Goal: Ask a question

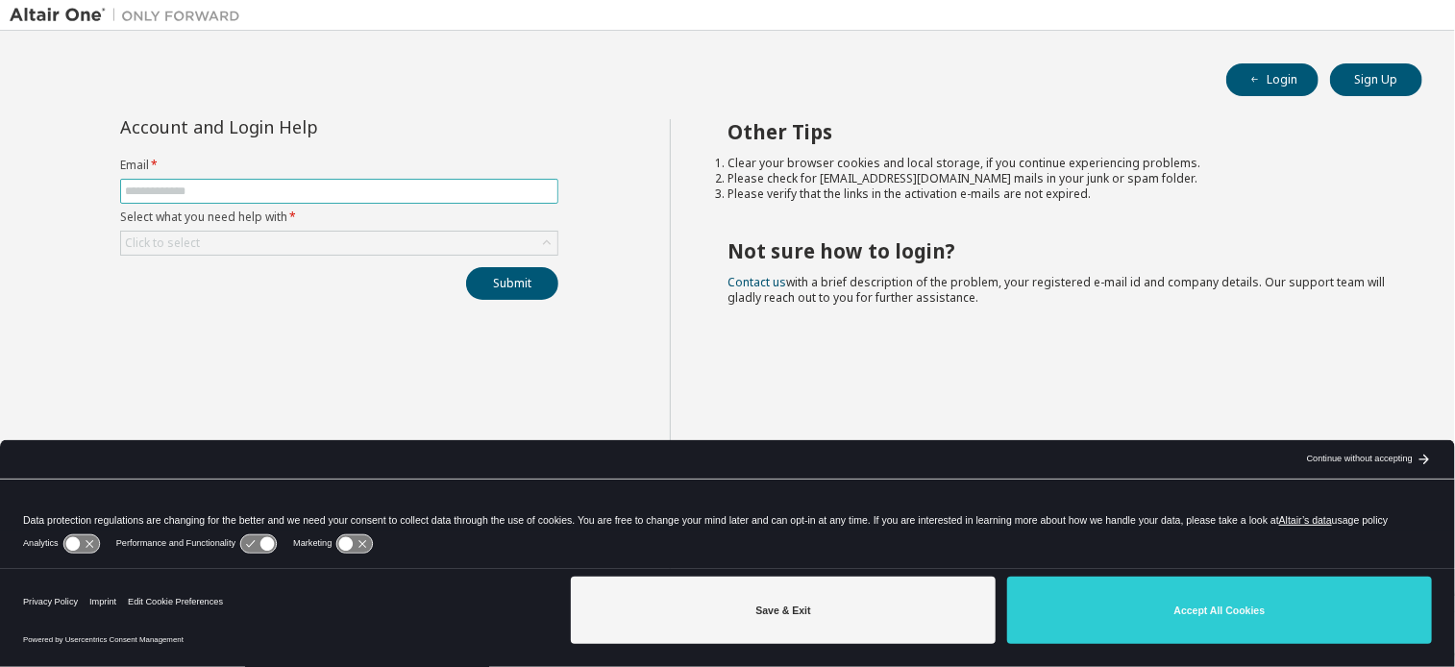
click at [406, 193] on input "text" at bounding box center [339, 191] width 429 height 15
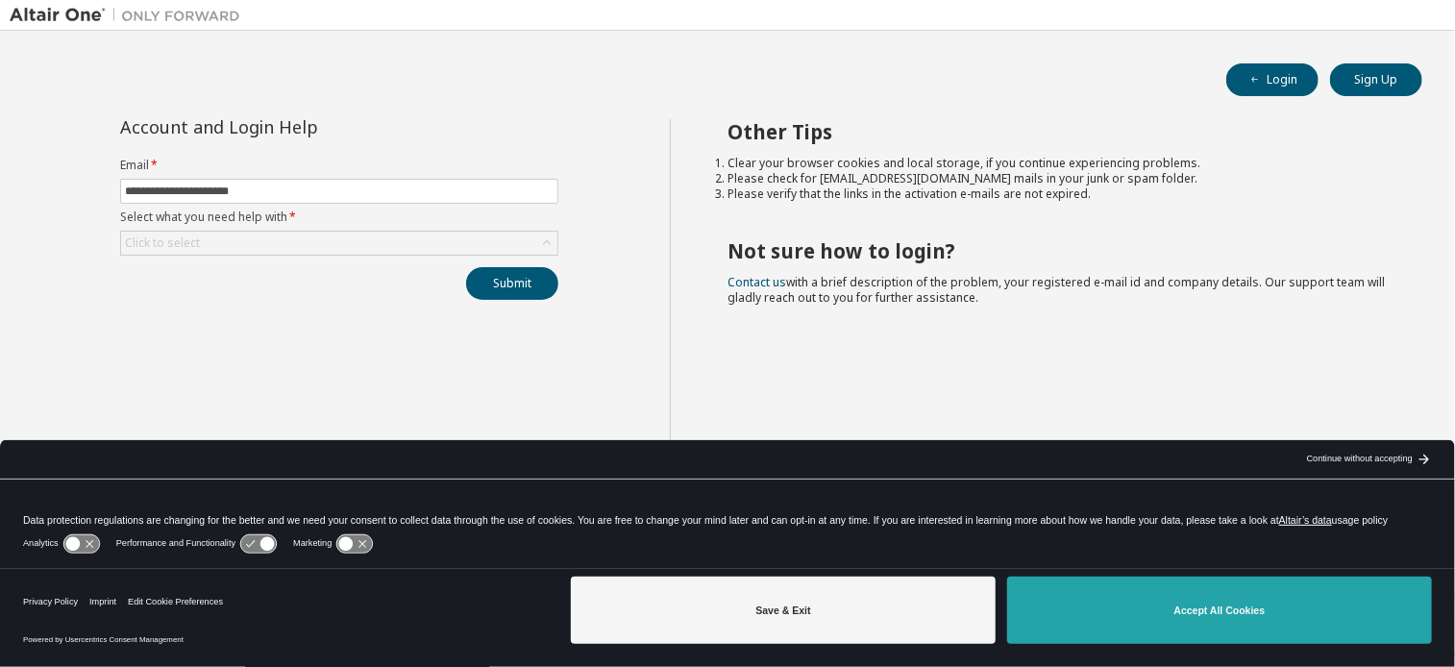
click at [1079, 612] on button "Accept All Cookies" at bounding box center [1219, 610] width 425 height 67
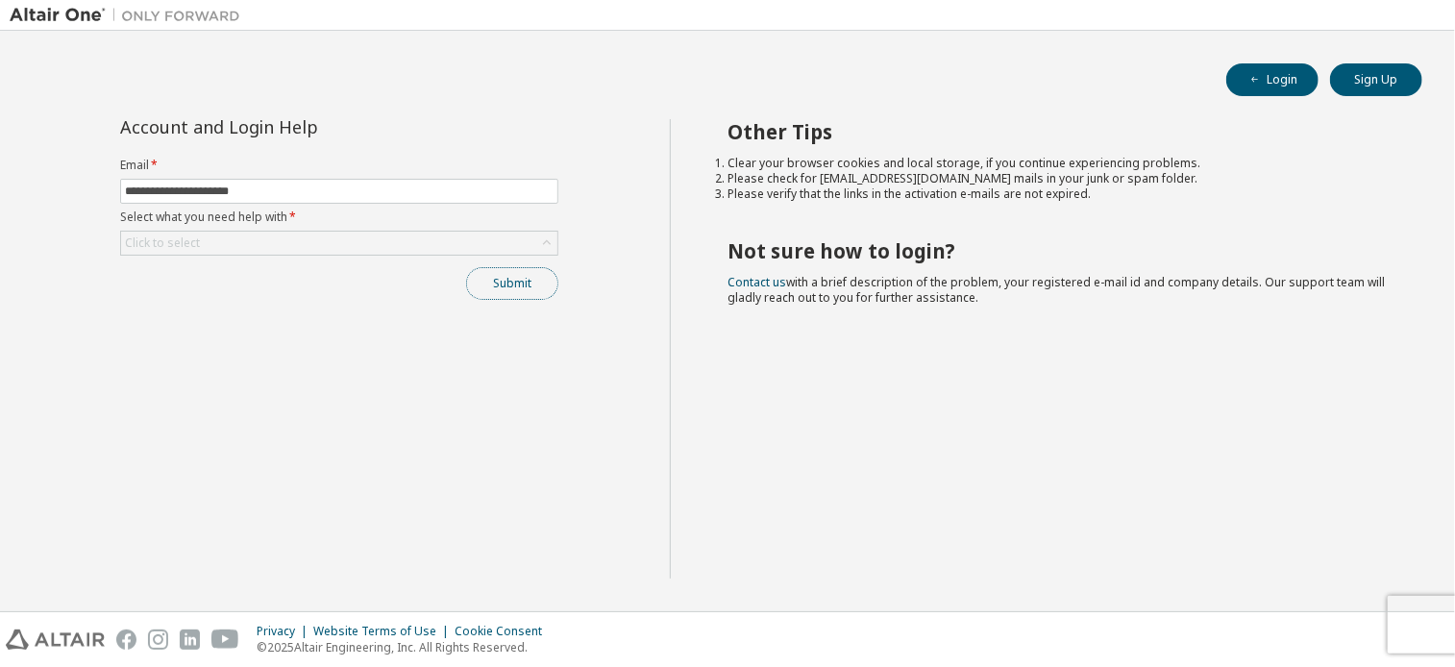
click at [539, 276] on button "Submit" at bounding box center [512, 283] width 92 height 33
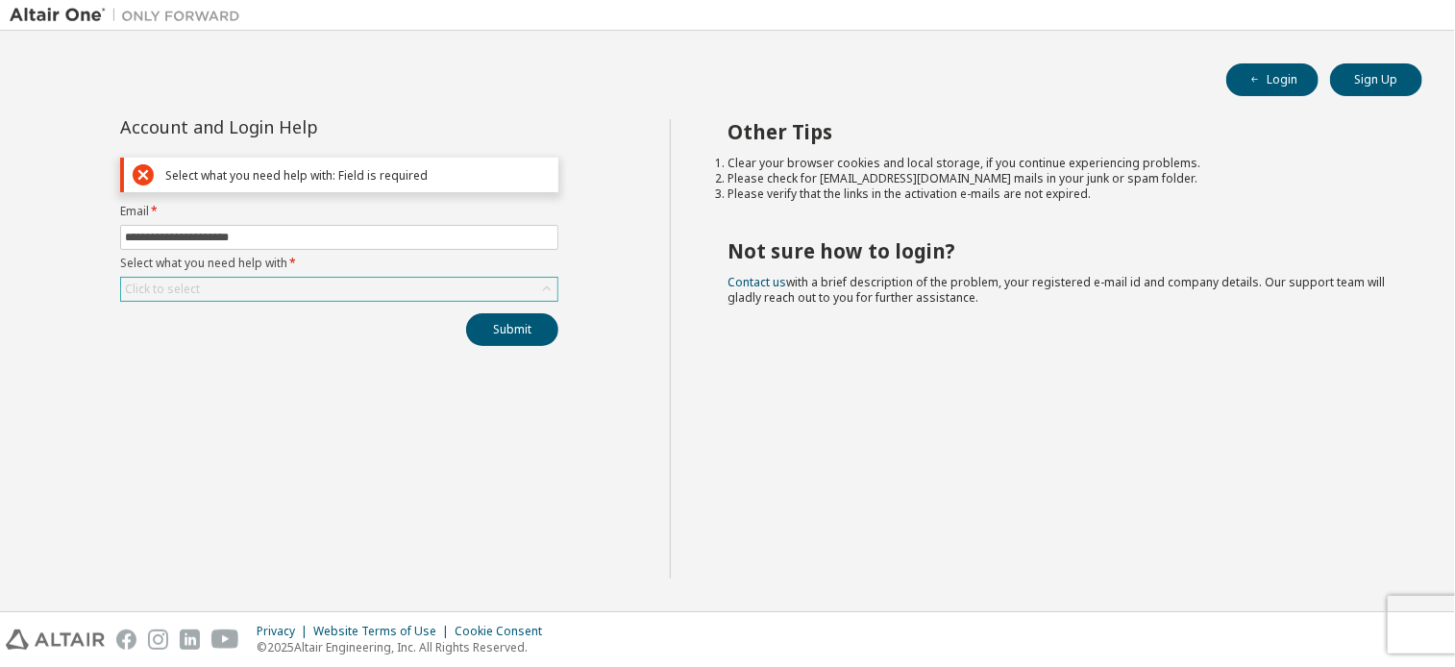
click at [520, 282] on div "Click to select" at bounding box center [339, 289] width 436 height 23
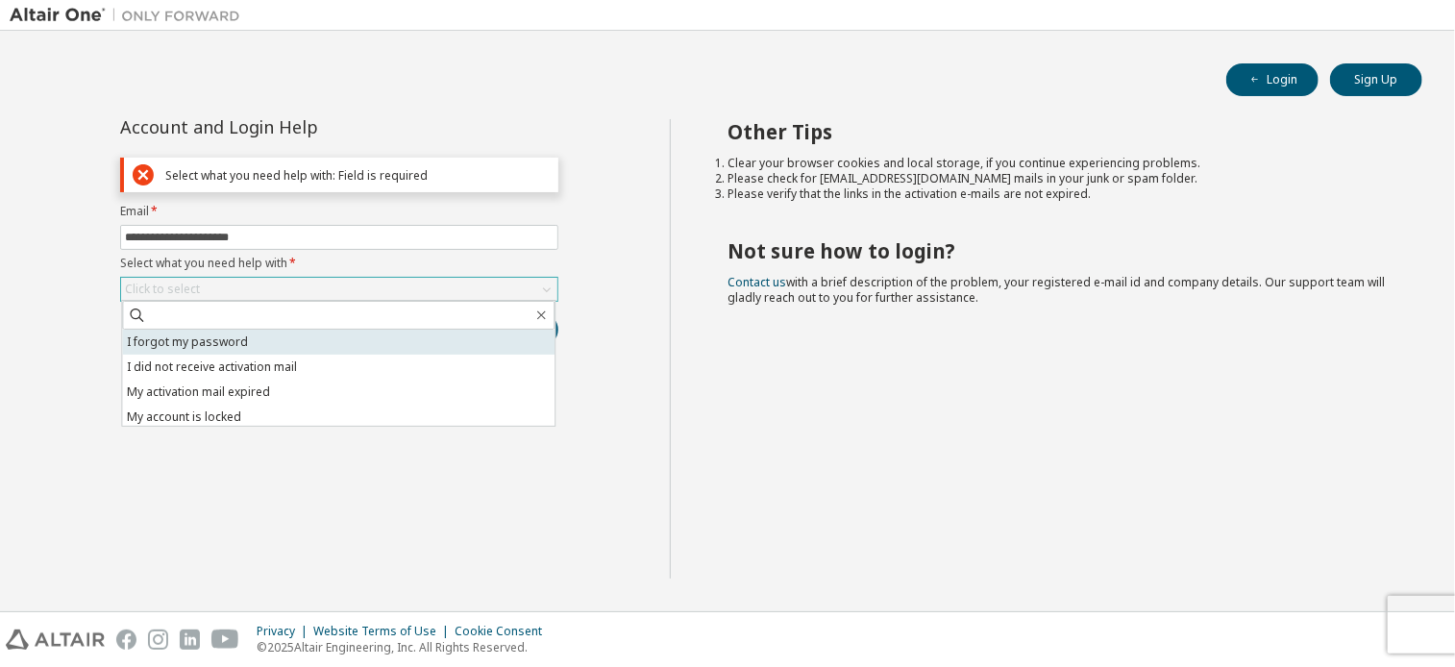
click at [424, 347] on li "I forgot my password" at bounding box center [338, 342] width 433 height 25
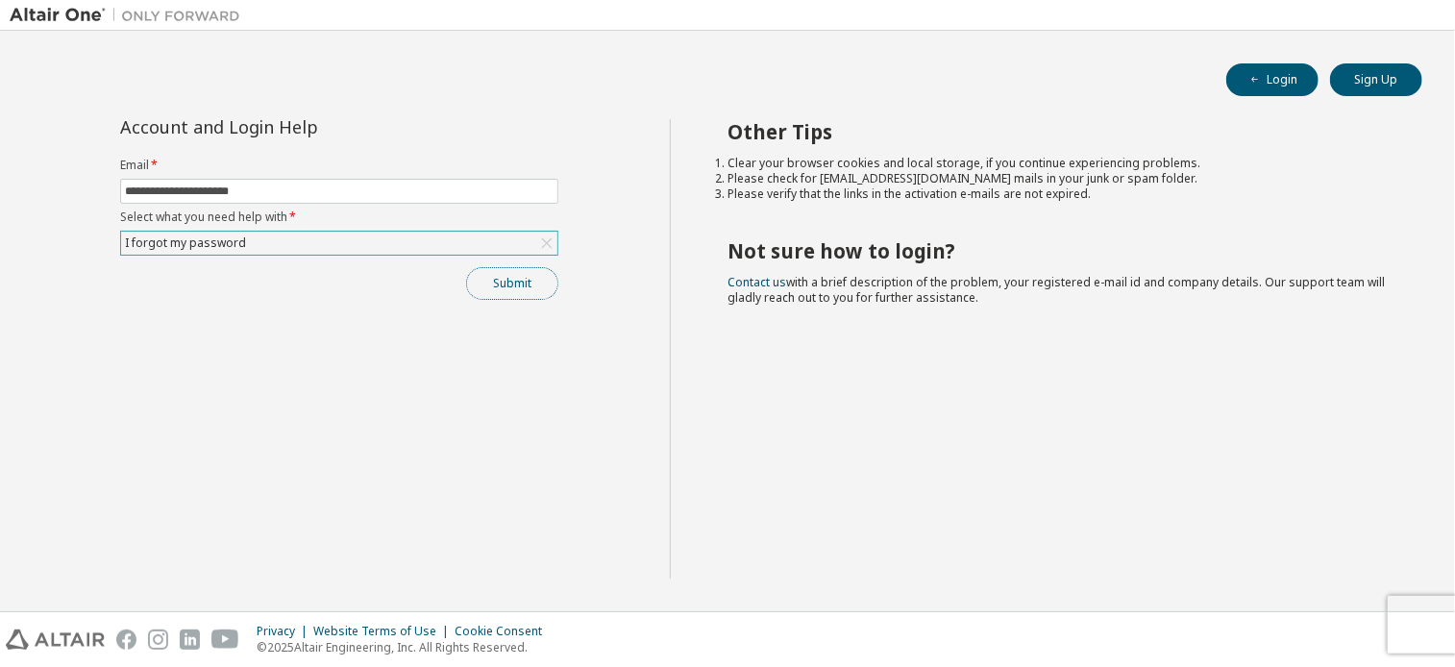
click at [511, 285] on button "Submit" at bounding box center [512, 283] width 92 height 33
click at [496, 271] on button "Submit" at bounding box center [512, 283] width 92 height 33
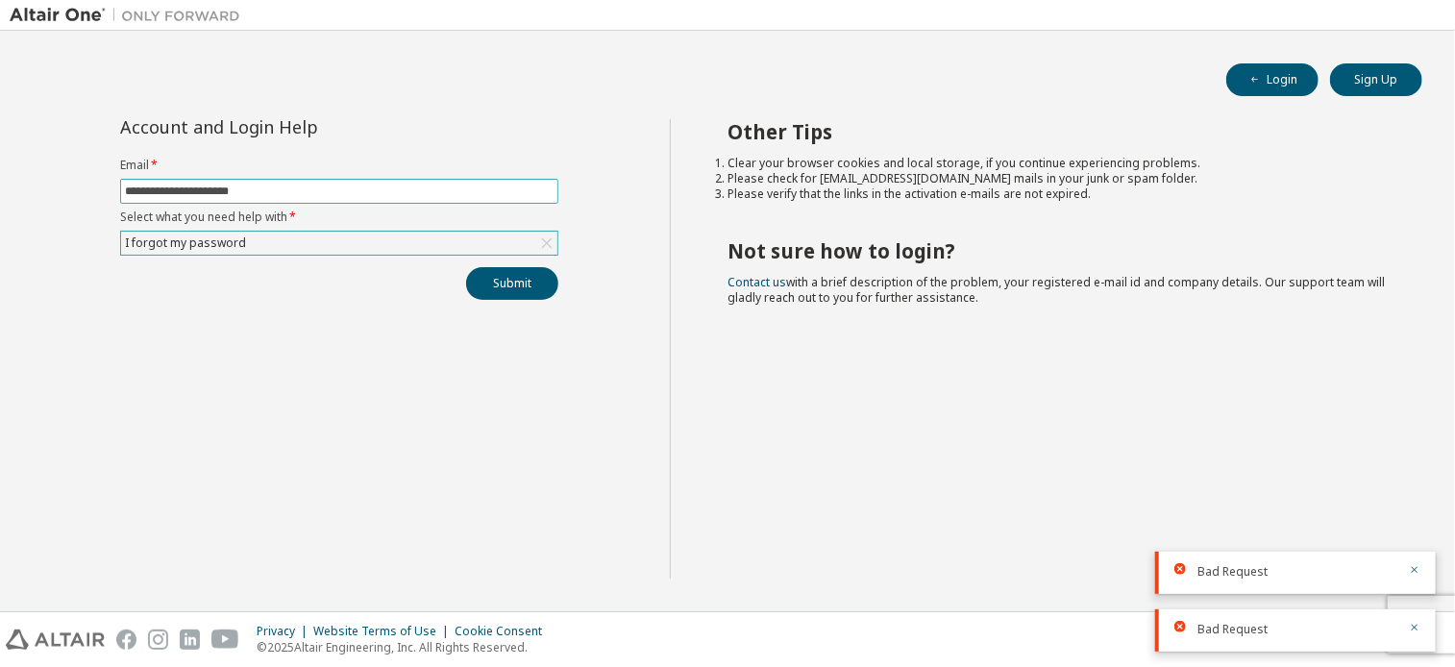
click at [423, 191] on input "**********" at bounding box center [339, 191] width 429 height 15
type input "*"
type input "***"
click at [466, 267] on button "Submit" at bounding box center [512, 283] width 92 height 33
